Goal: Find specific page/section: Find specific page/section

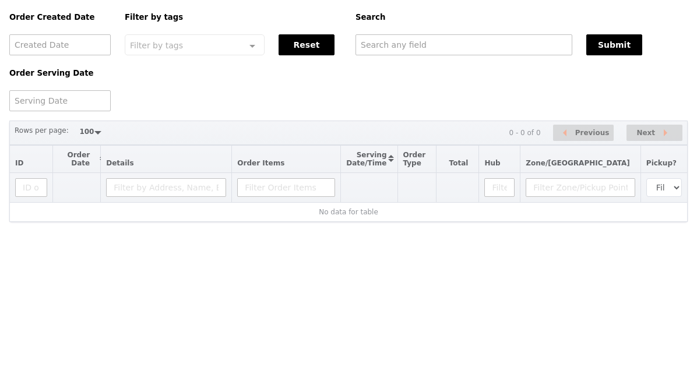
select select "100"
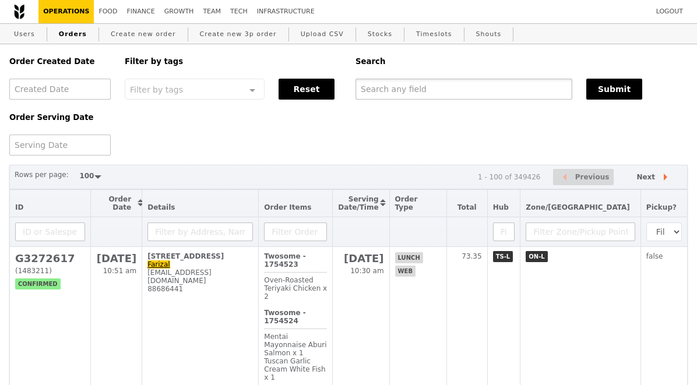
click at [446, 94] on input "text" at bounding box center [463, 89] width 217 height 21
paste input "G3270370"
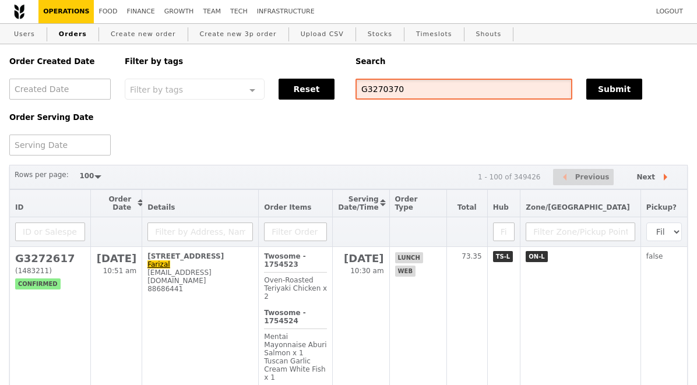
type input "G3270370"
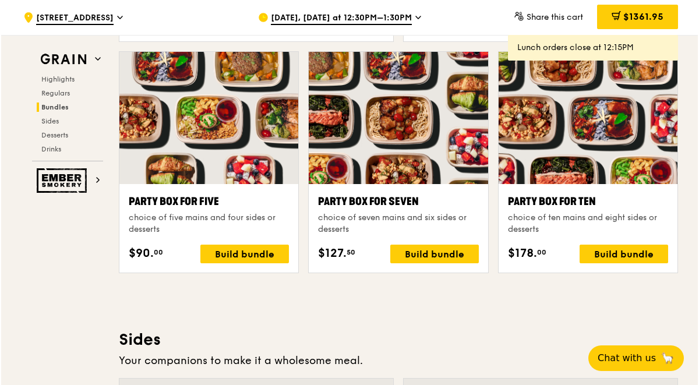
scroll to position [2302, 0]
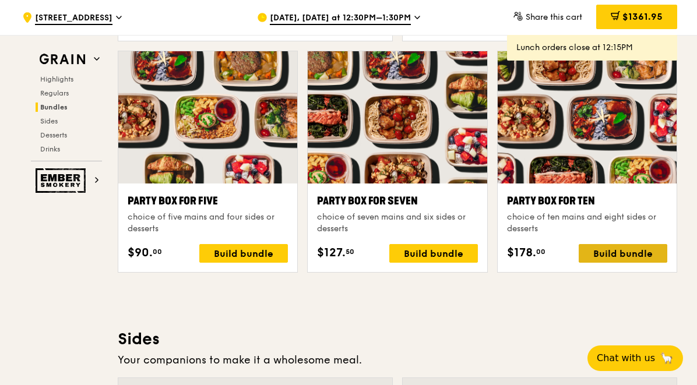
click at [612, 253] on div "Build bundle" at bounding box center [622, 253] width 89 height 19
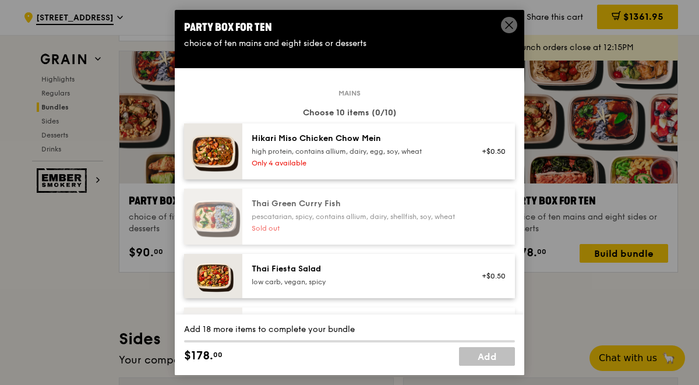
copy div "choice of ten mains and eight sides or desserts"
drag, startPoint x: 184, startPoint y: 44, endPoint x: 374, endPoint y: 42, distance: 189.9
click at [374, 42] on div "choice of ten mains and eight sides or desserts" at bounding box center [349, 44] width 331 height 12
